Goal: Find specific page/section: Find specific page/section

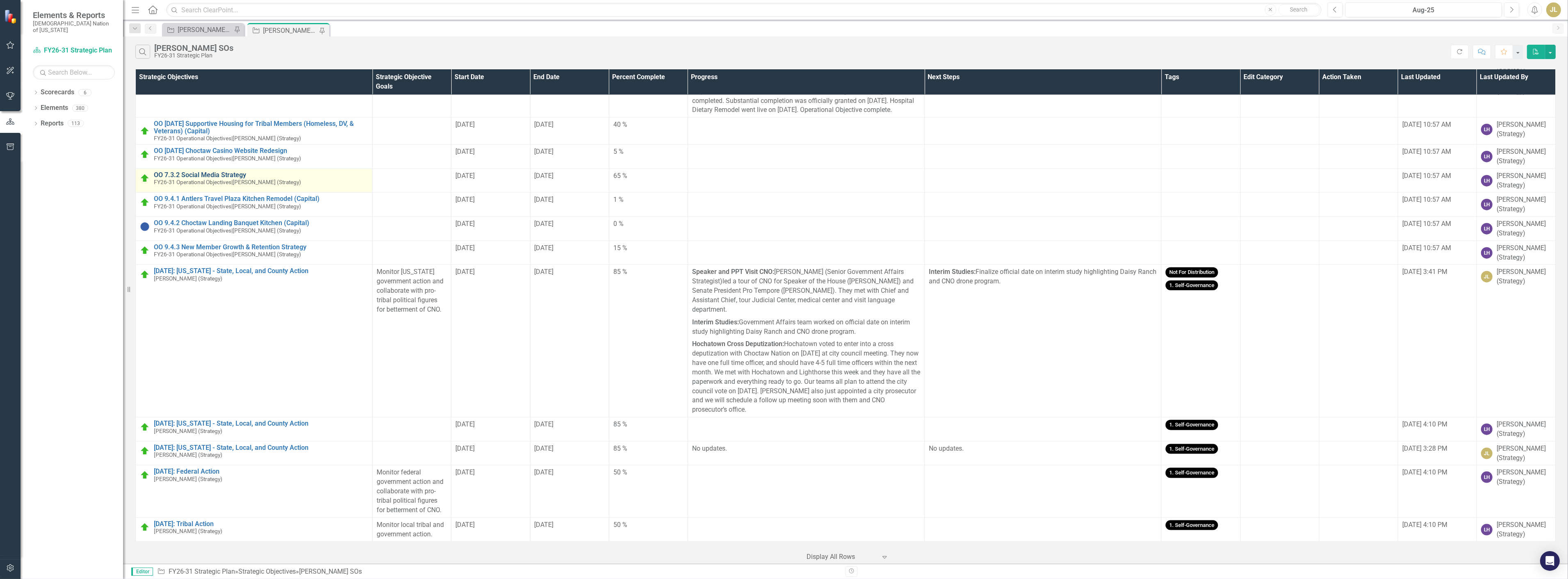
scroll to position [2589, 0]
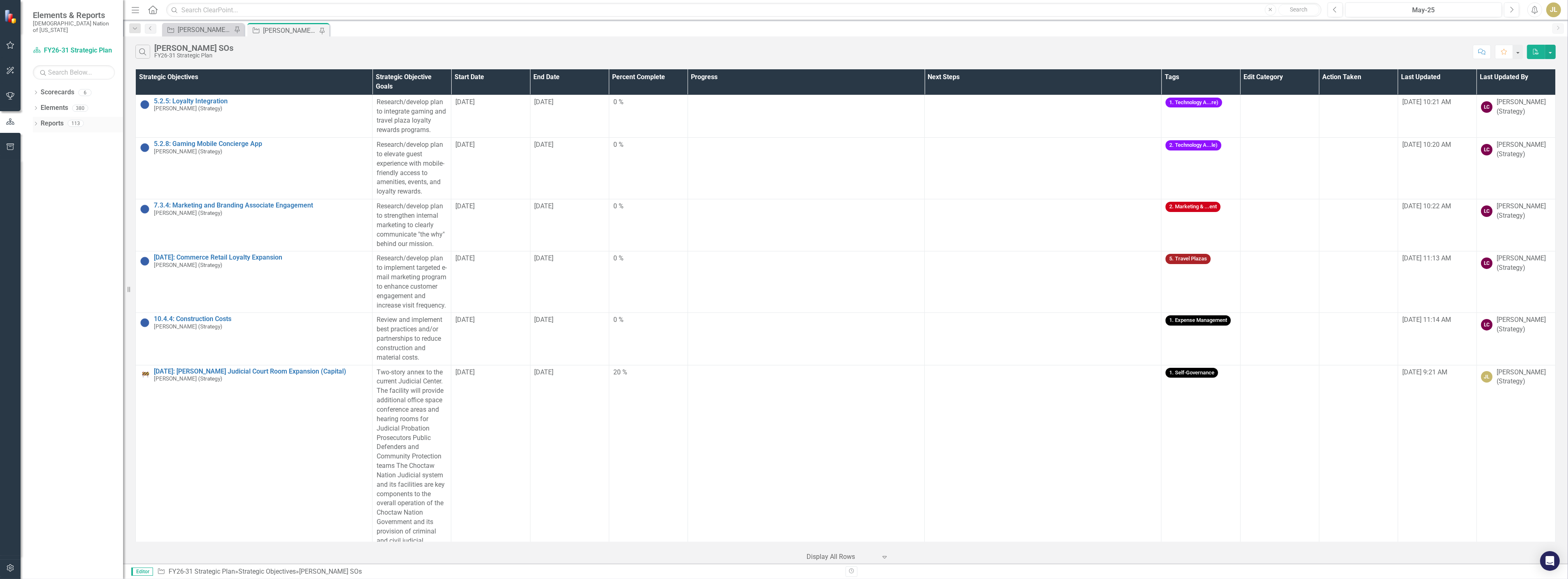
click at [41, 119] on link "Reports" at bounding box center [52, 123] width 23 height 10
click at [37, 122] on icon "Dropdown" at bounding box center [35, 124] width 5 height 4
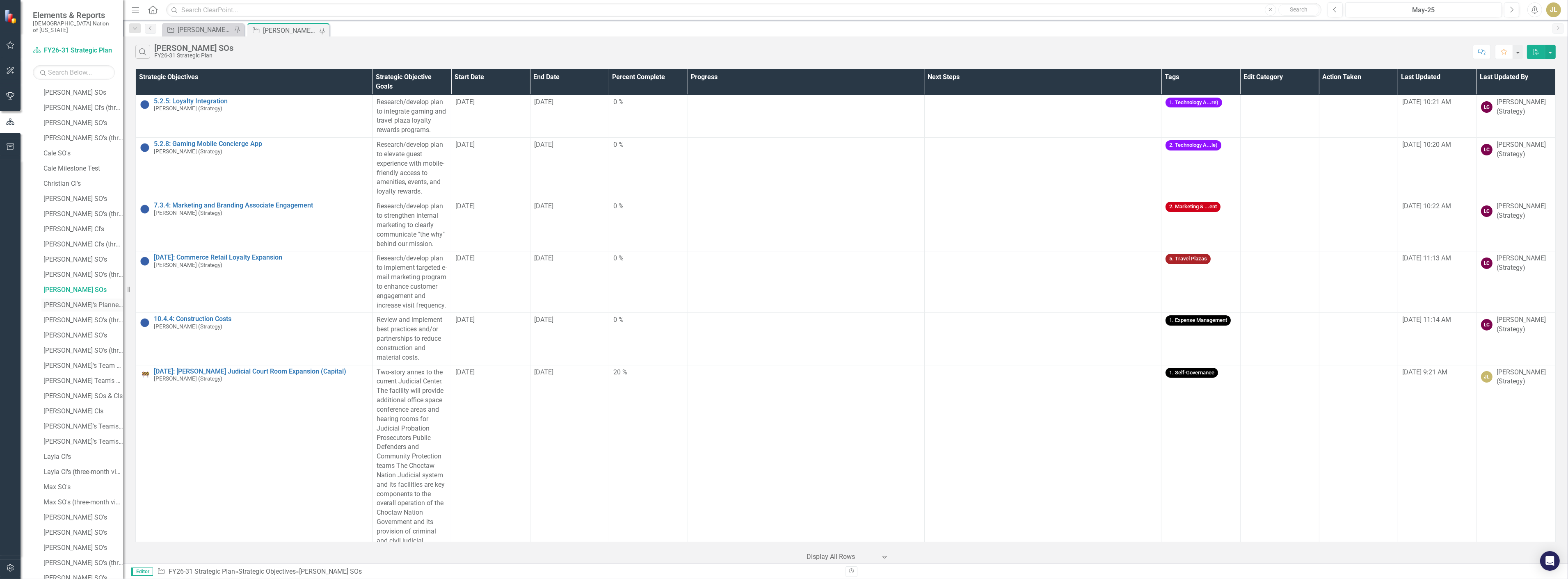
scroll to position [501, 0]
click at [63, 392] on div "[PERSON_NAME] SO's" at bounding box center [83, 395] width 80 height 7
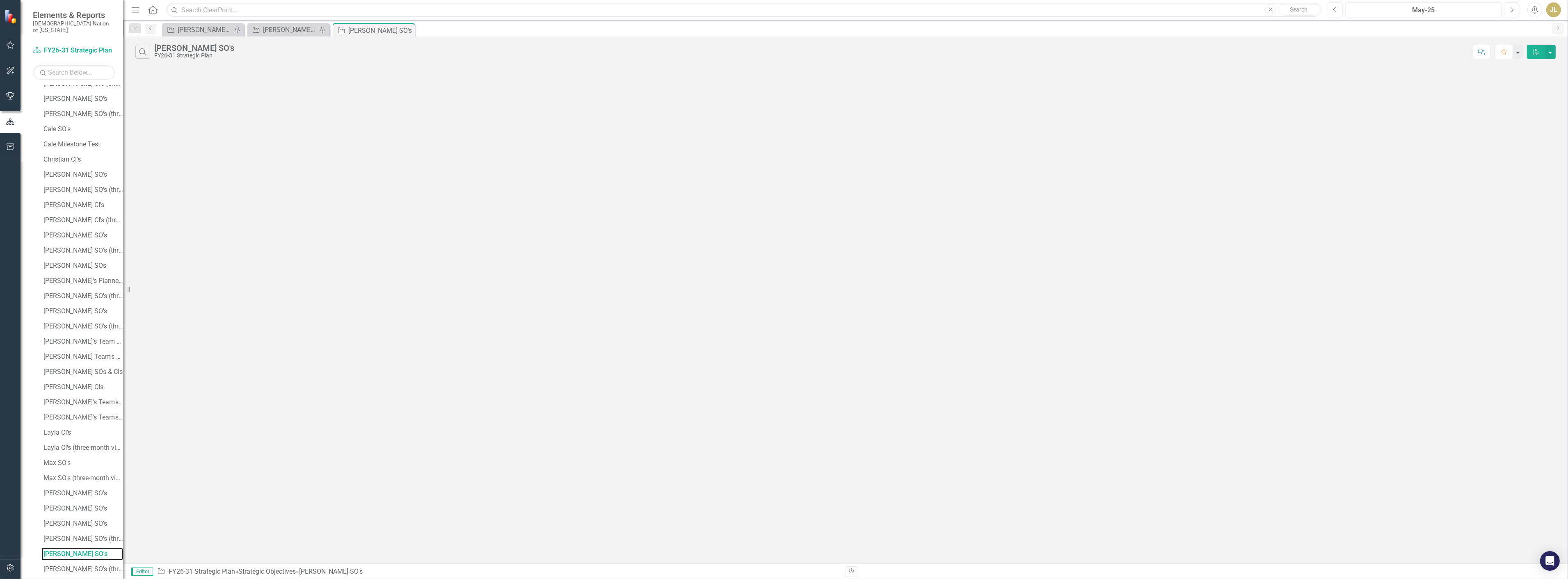
scroll to position [317, 0]
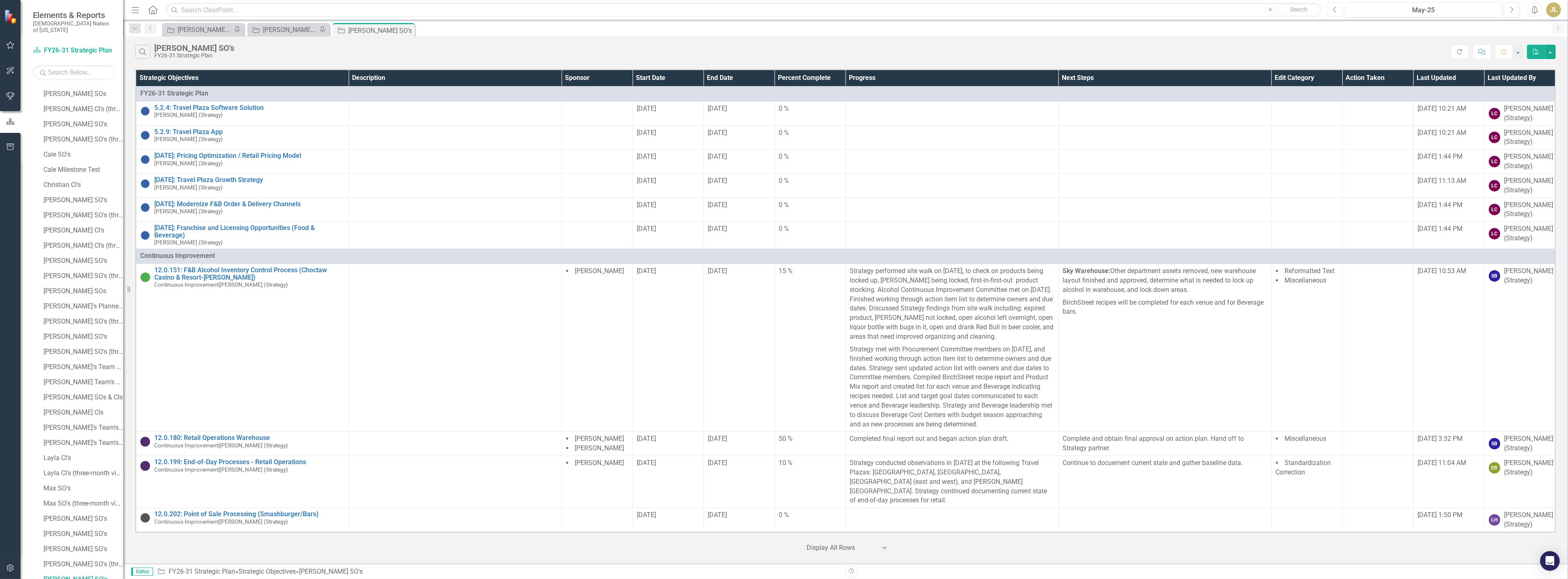
click at [1336, 10] on icon "Previous" at bounding box center [1335, 10] width 4 height 7
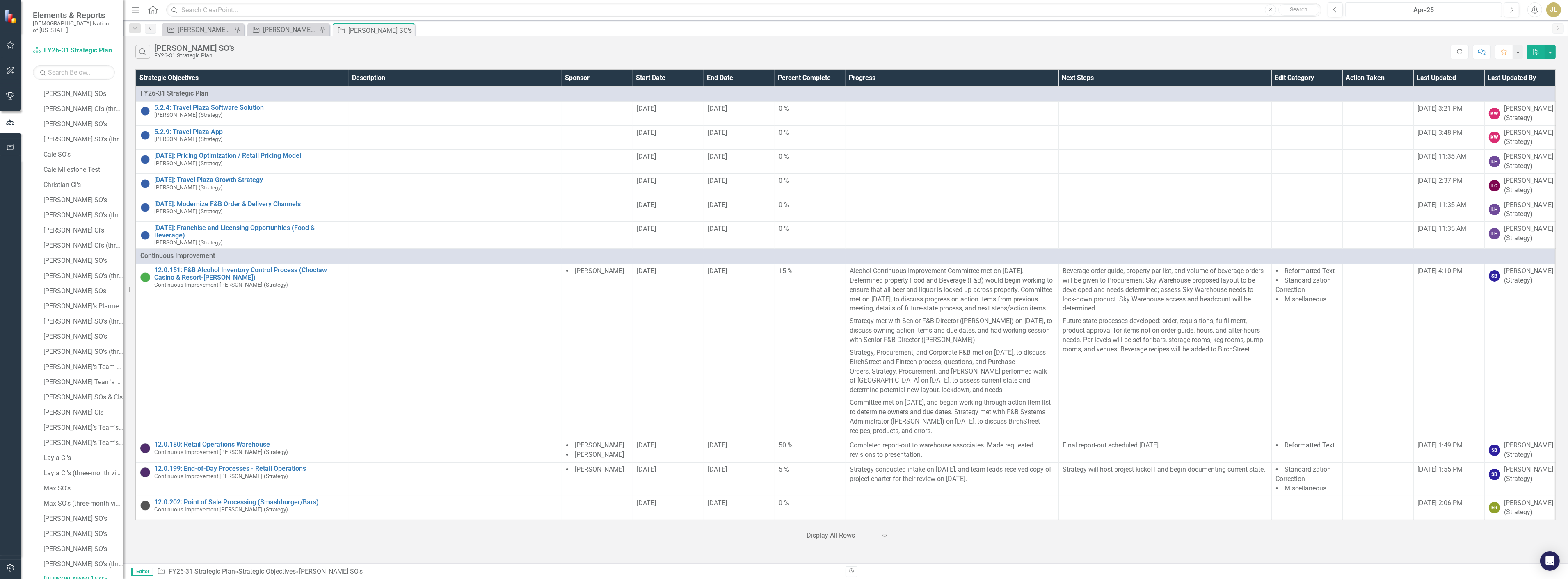
click at [1398, 12] on div "Apr-25" at bounding box center [1424, 10] width 151 height 10
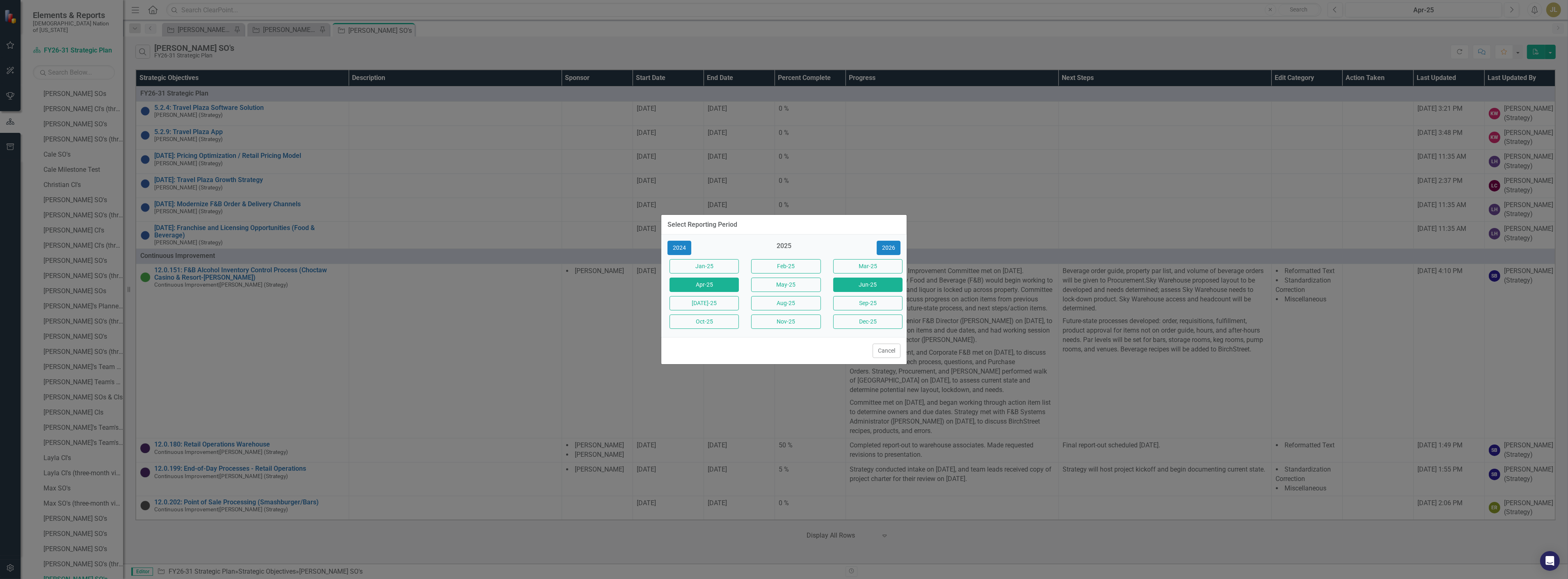
click at [858, 283] on button "Jun-25" at bounding box center [868, 285] width 69 height 15
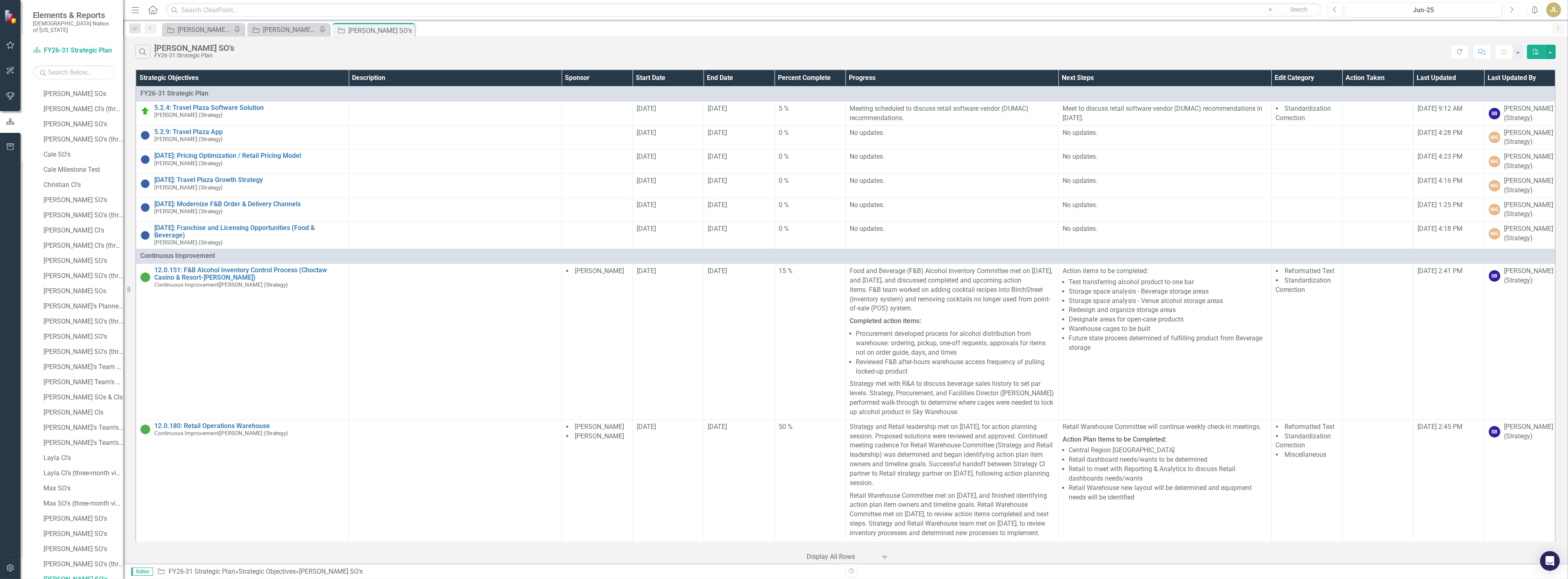
click at [1508, 10] on button "Next" at bounding box center [1511, 10] width 15 height 15
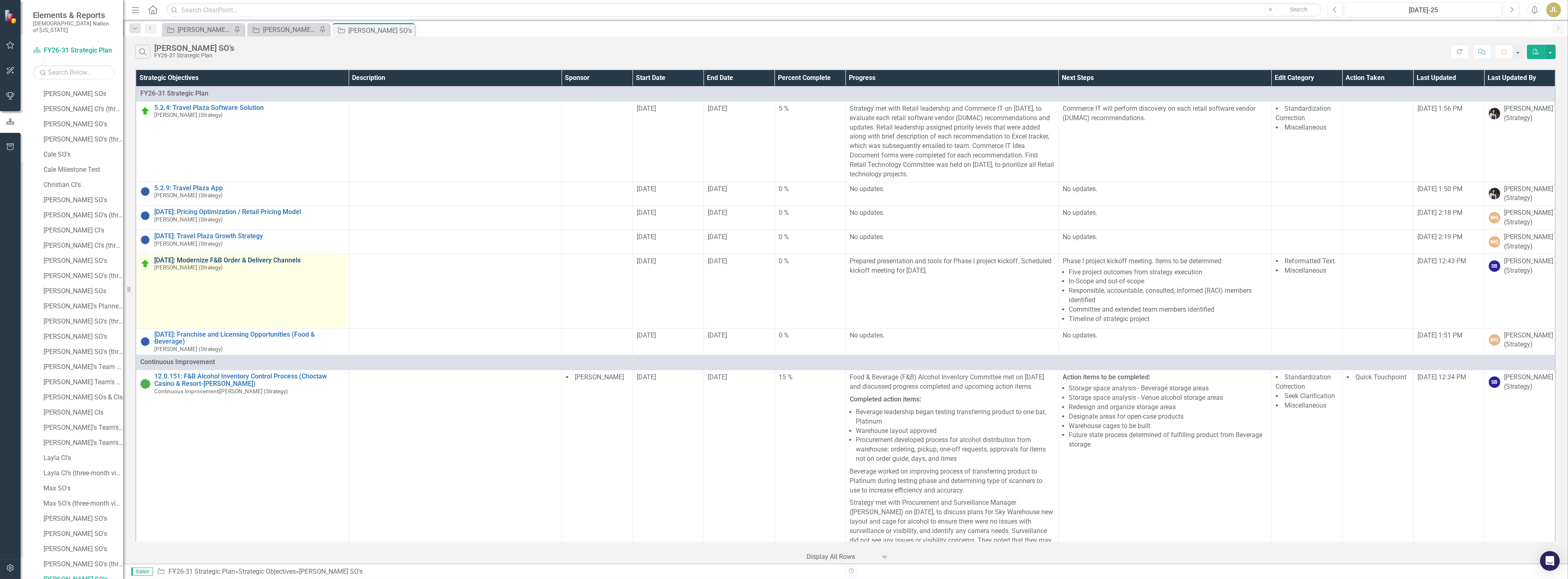
click at [260, 261] on link "[DATE]: Modernize F&B Order & Delivery Channels" at bounding box center [249, 260] width 191 height 7
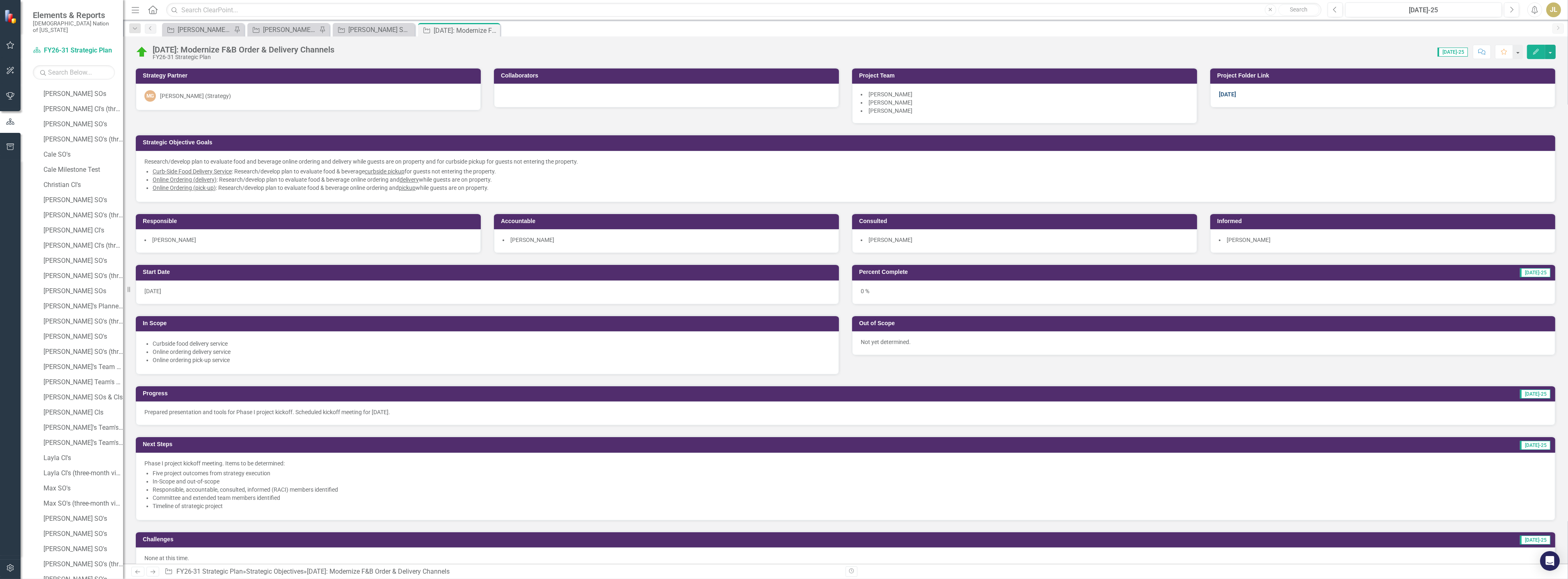
click at [1228, 93] on link "[DATE]" at bounding box center [1227, 94] width 17 height 7
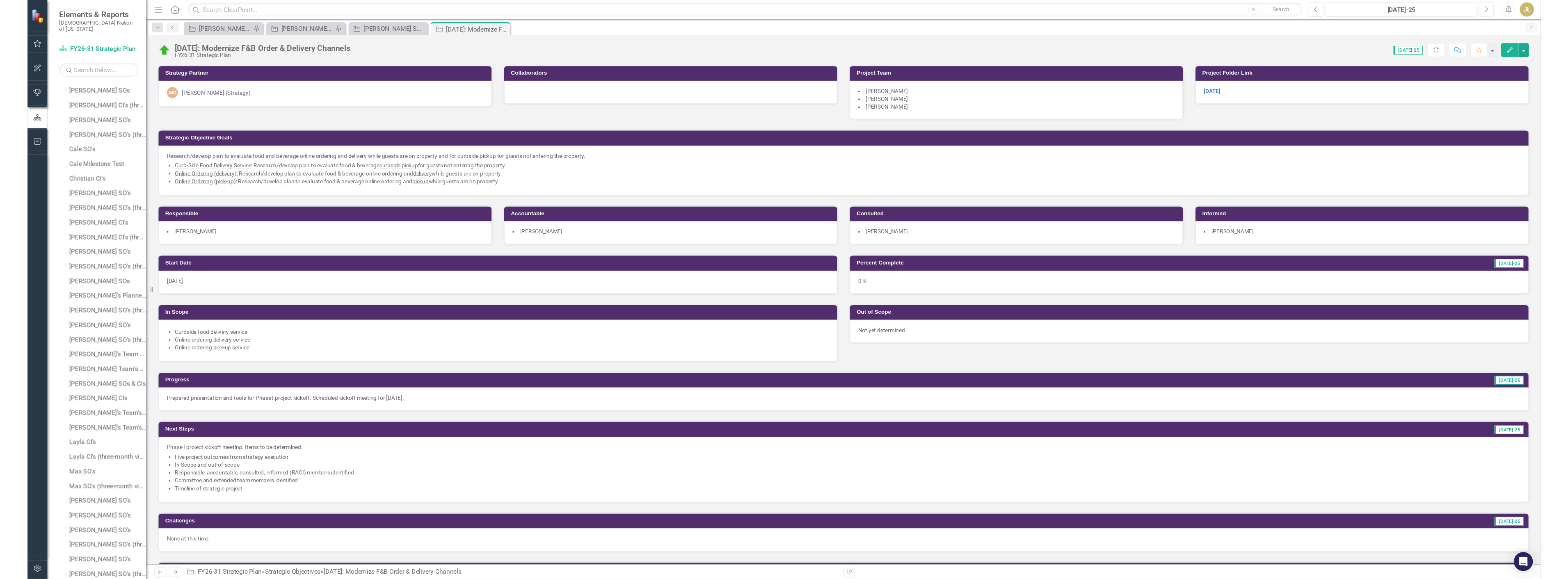
scroll to position [317, 0]
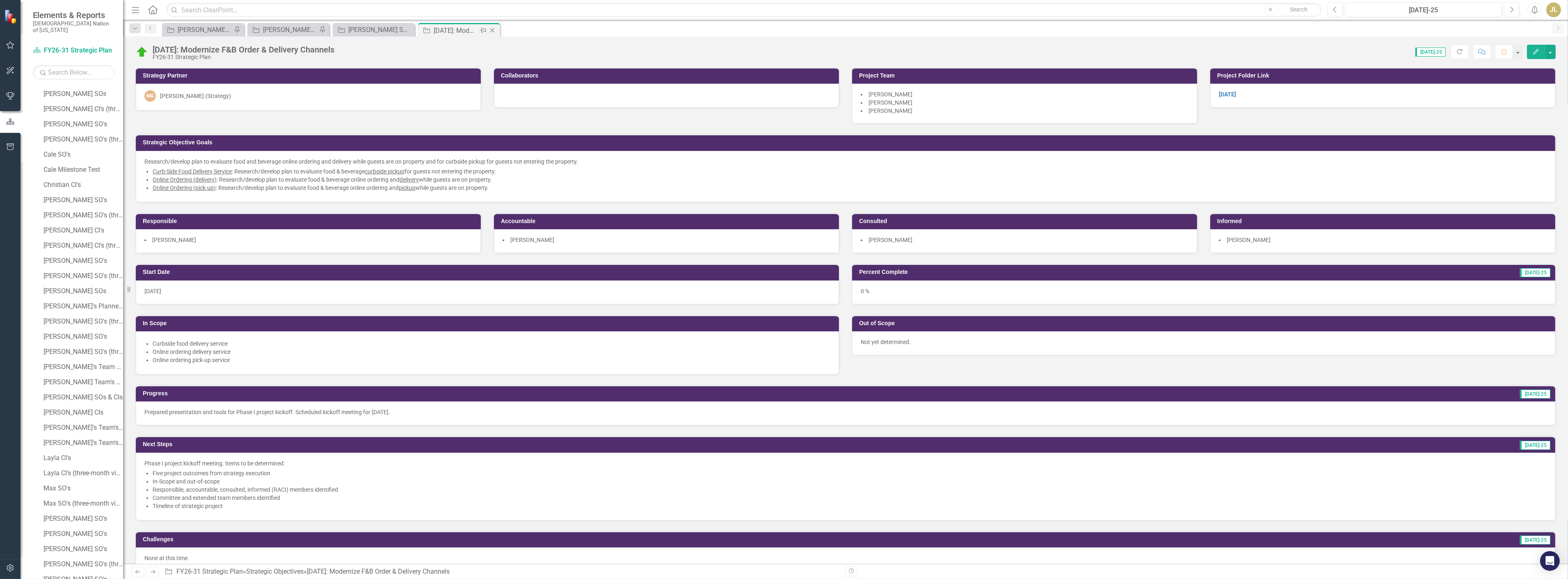
click at [493, 29] on icon "Close" at bounding box center [492, 30] width 8 height 7
